Goal: Task Accomplishment & Management: Use online tool/utility

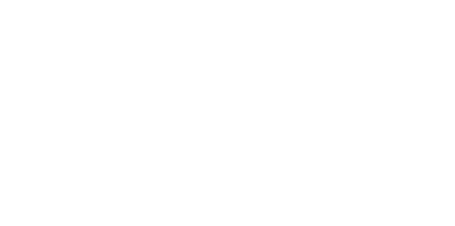
select select "by"
